Goal: Find specific page/section: Find specific page/section

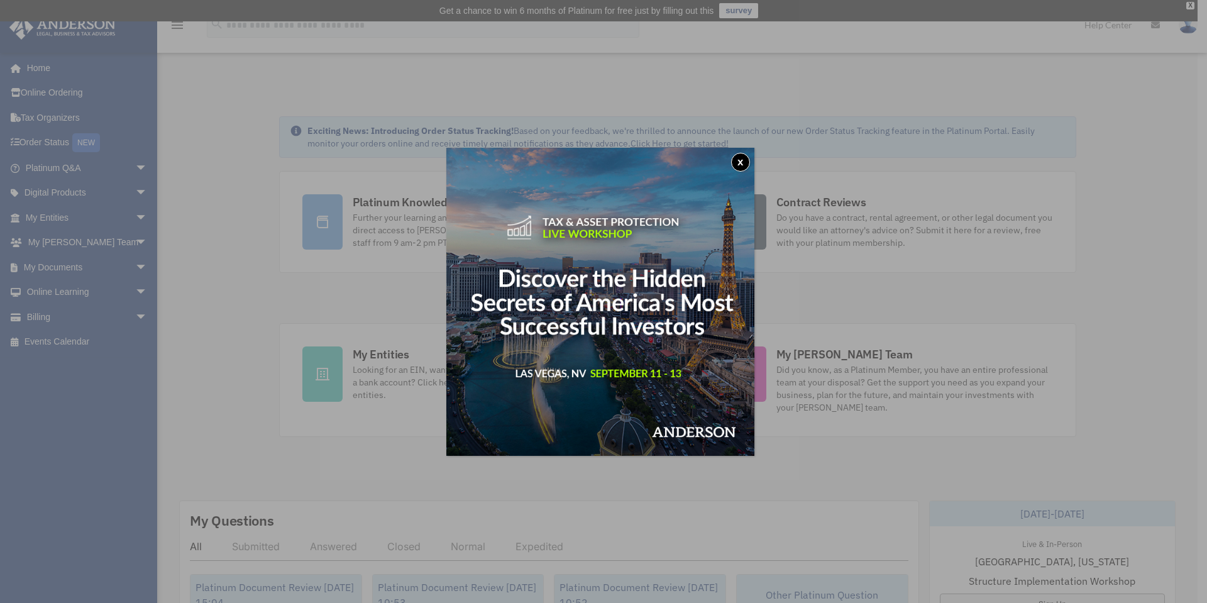
click at [741, 165] on button "x" at bounding box center [740, 162] width 19 height 19
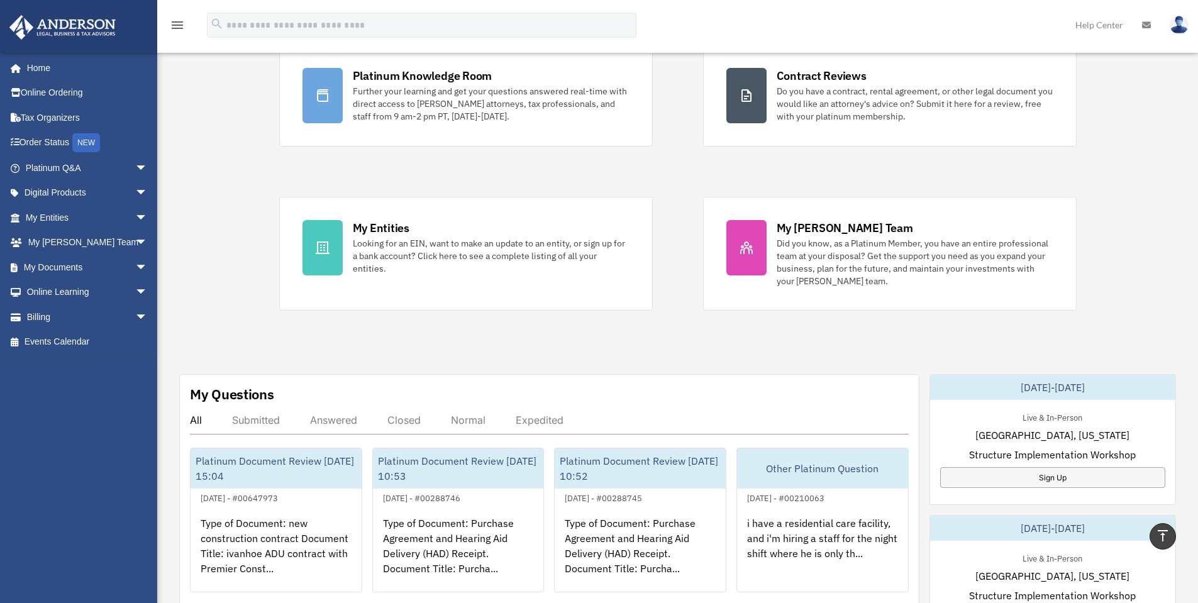
scroll to position [126, 0]
click at [51, 311] on link "Billing arrow_drop_down" at bounding box center [88, 316] width 158 height 25
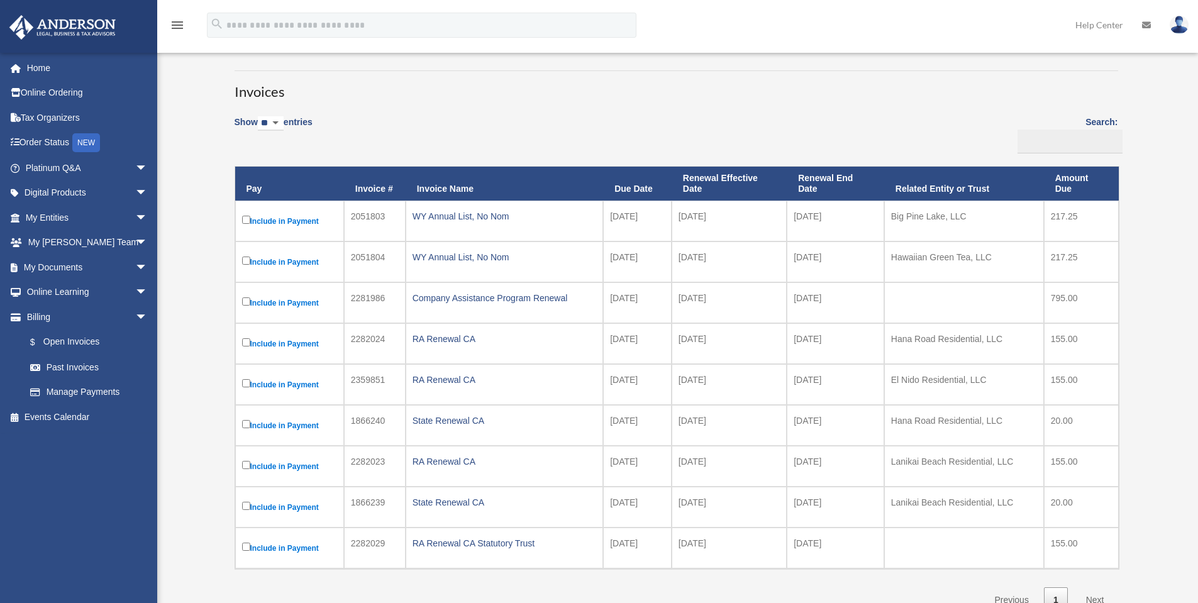
scroll to position [189, 0]
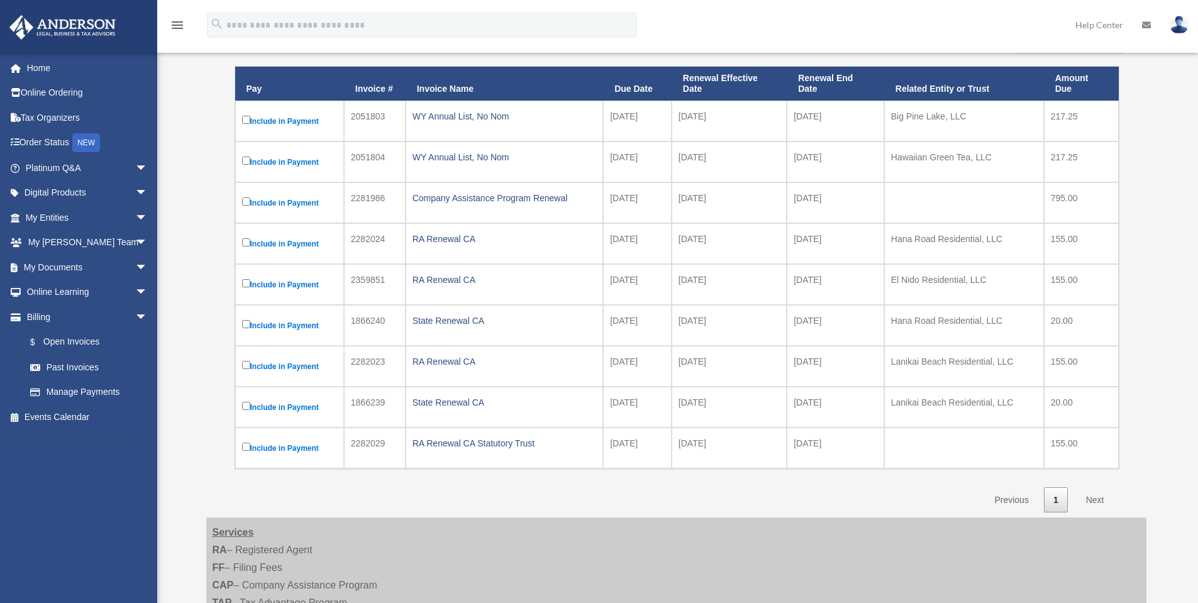
click at [65, 273] on link "My Documents arrow_drop_down" at bounding box center [88, 267] width 158 height 25
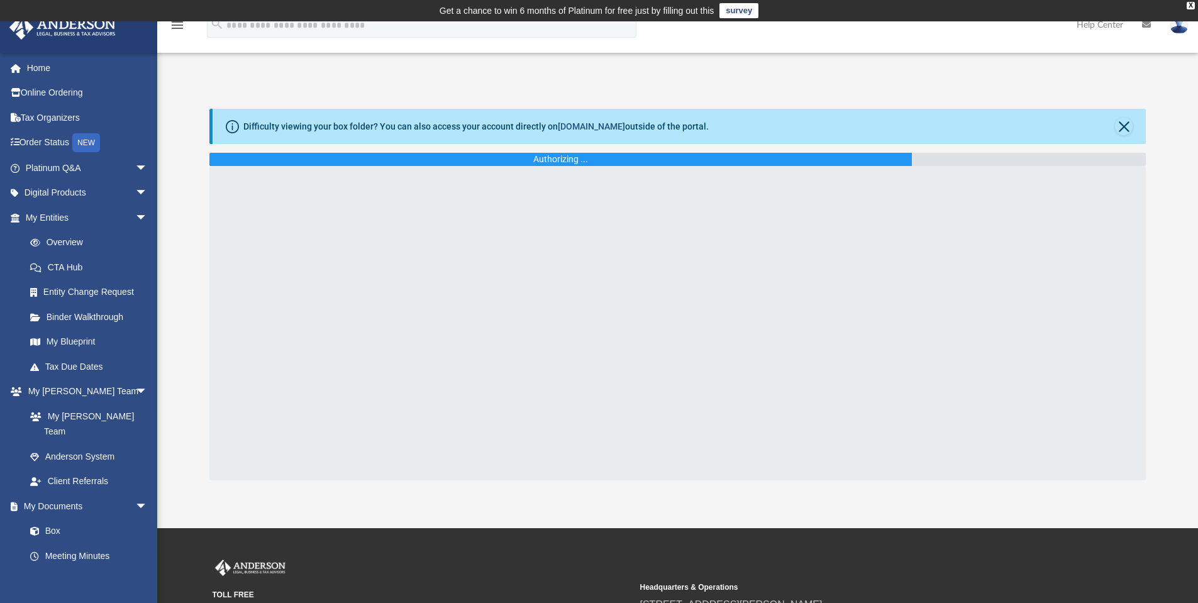
click at [586, 128] on link "box.com" at bounding box center [591, 126] width 67 height 10
